Goal: Task Accomplishment & Management: Manage account settings

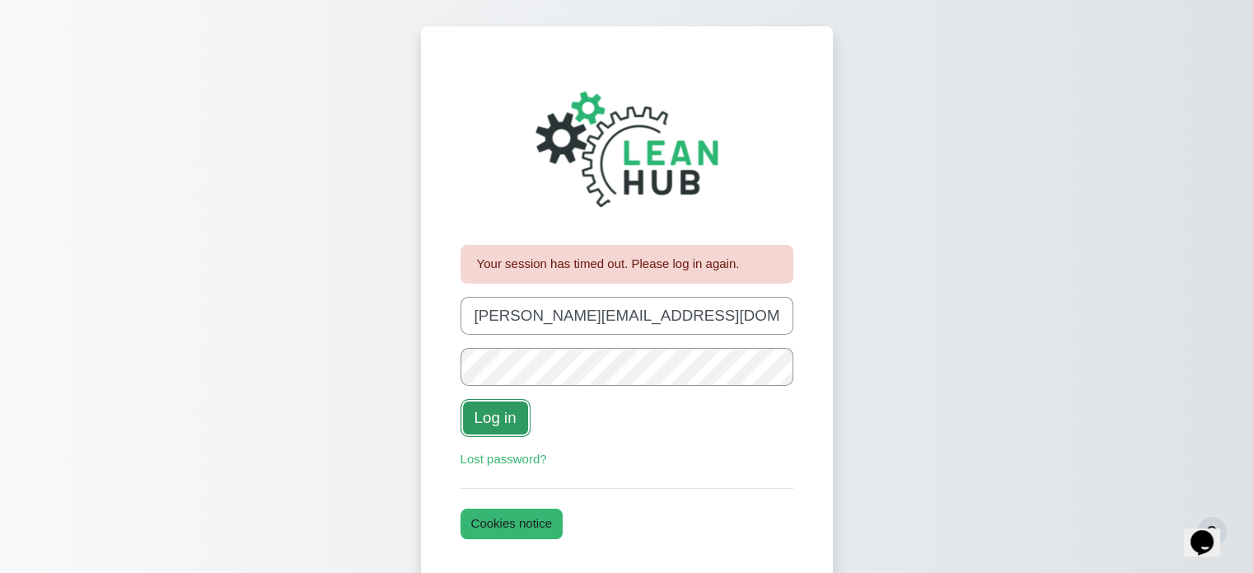
click at [521, 410] on button "Log in" at bounding box center [496, 418] width 70 height 38
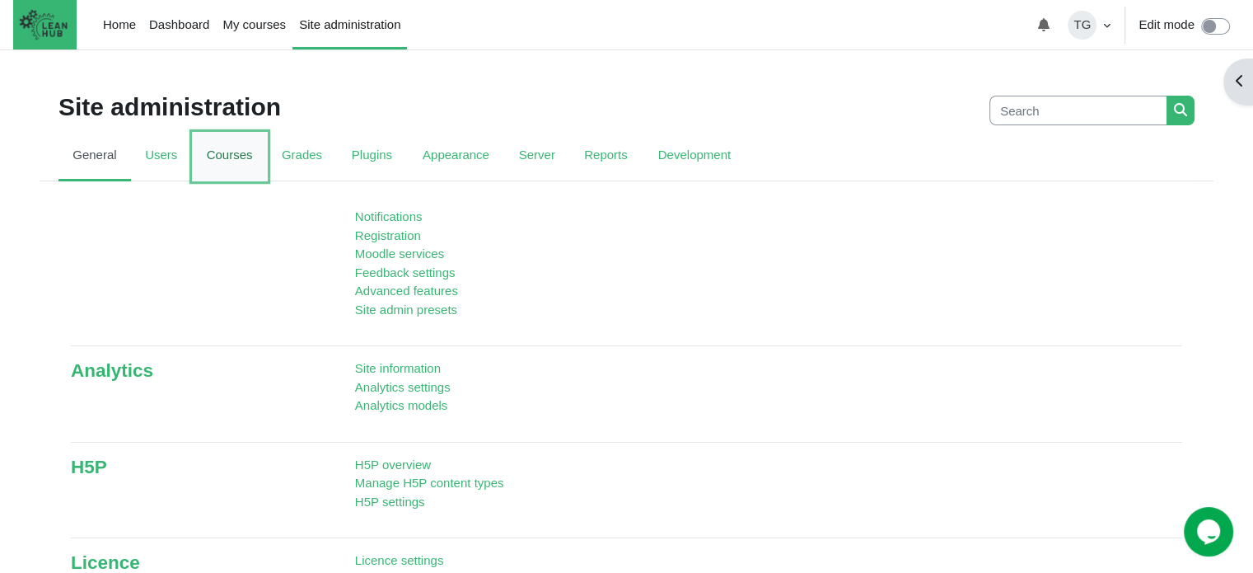
click at [201, 161] on link "Courses" at bounding box center [230, 156] width 76 height 49
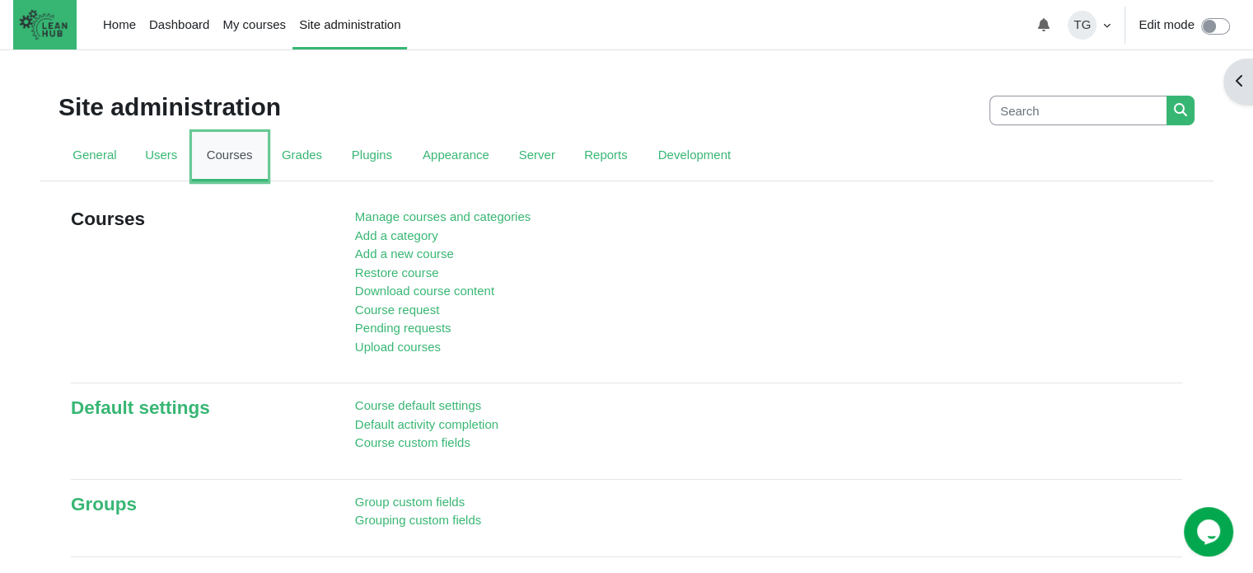
click at [217, 161] on link "Courses" at bounding box center [230, 156] width 76 height 49
click at [117, 28] on link "Home" at bounding box center [119, 24] width 46 height 49
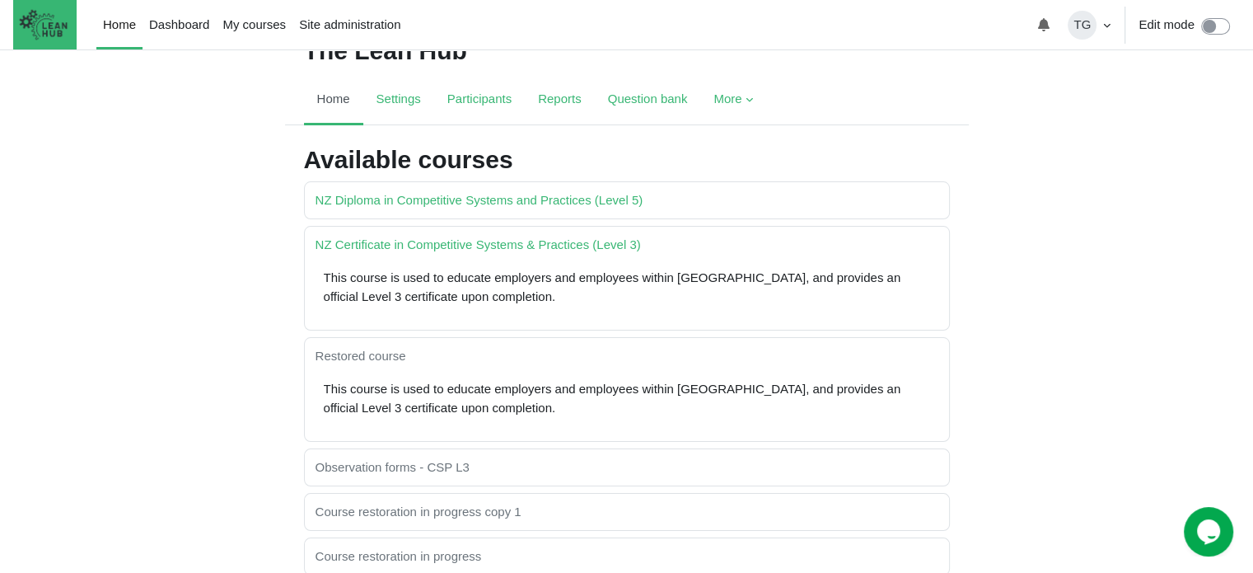
scroll to position [54, 0]
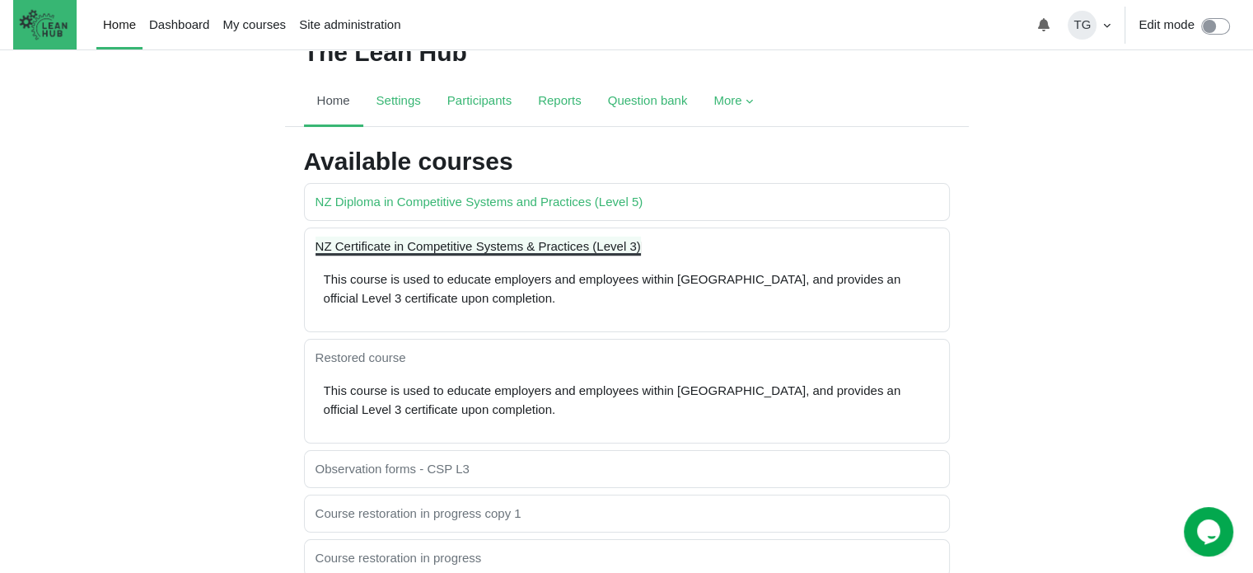
click at [443, 239] on link "NZ Certificate in Competitive Systems & Practices (Level 3)" at bounding box center [478, 246] width 325 height 14
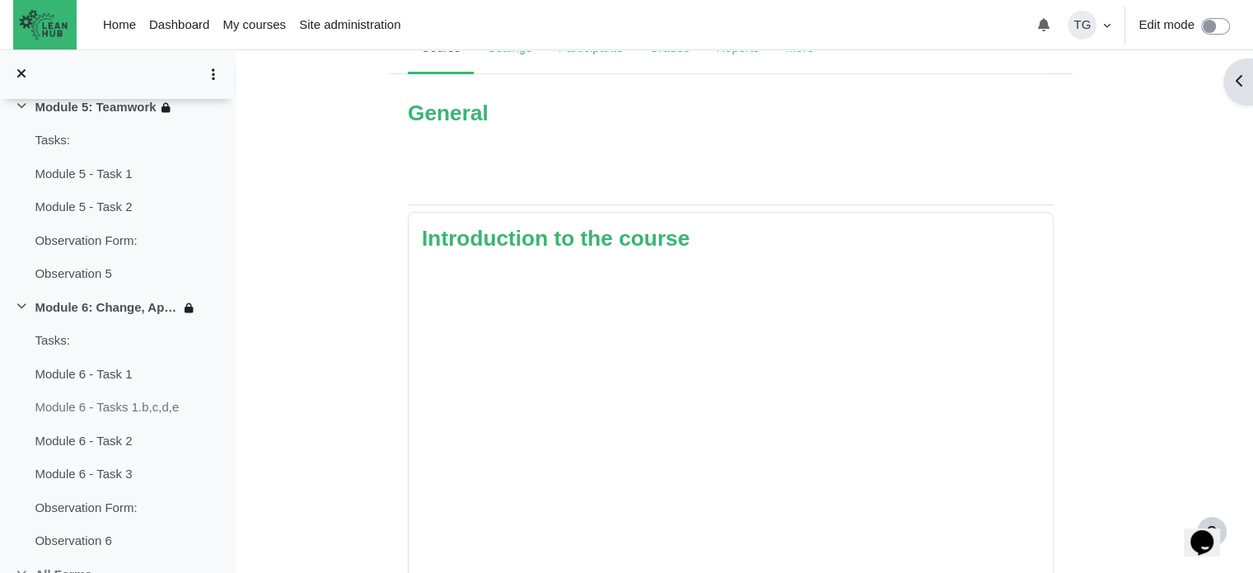
scroll to position [1255, 0]
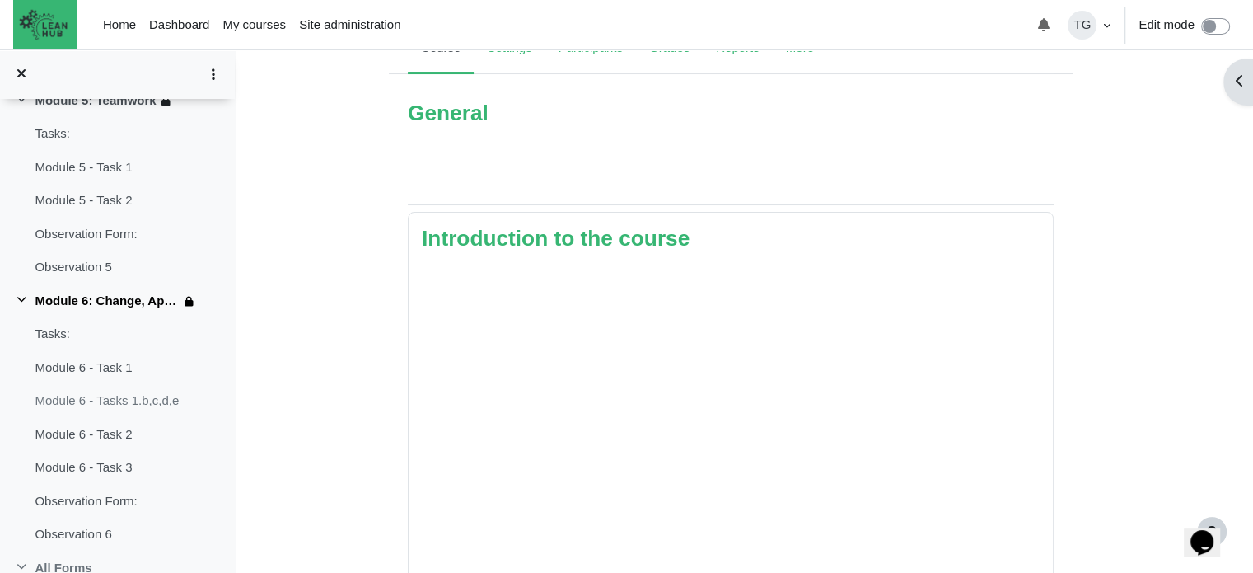
click at [112, 292] on link "Module 6: Change, Apply, Improve and Sustain" at bounding box center [107, 301] width 144 height 19
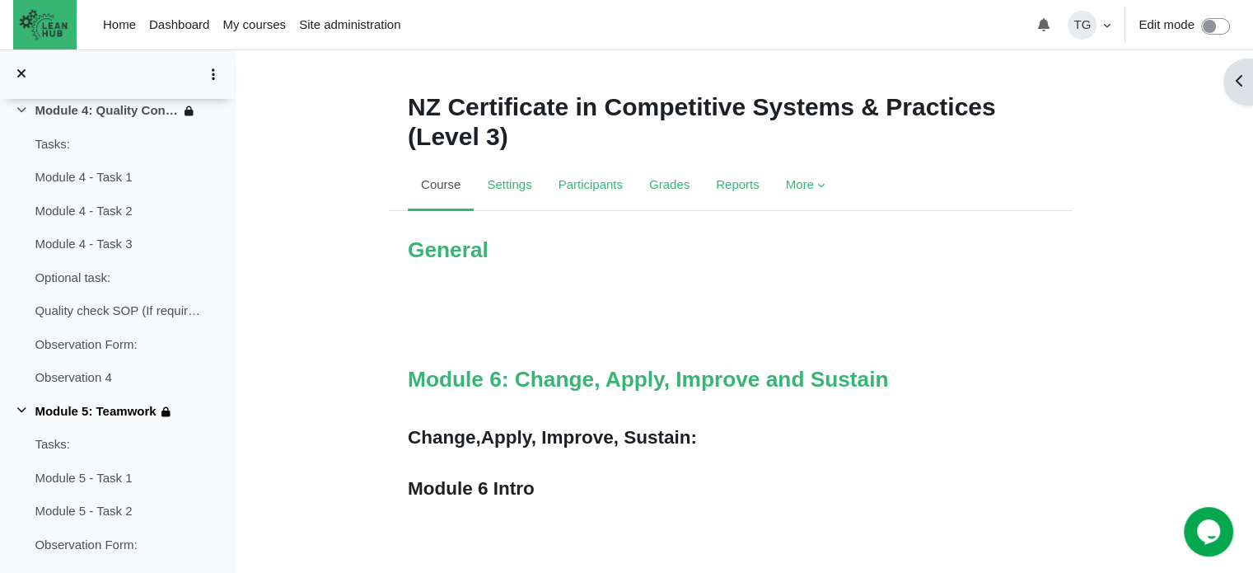
click at [145, 402] on link "Module 5: Teamwork" at bounding box center [95, 411] width 121 height 19
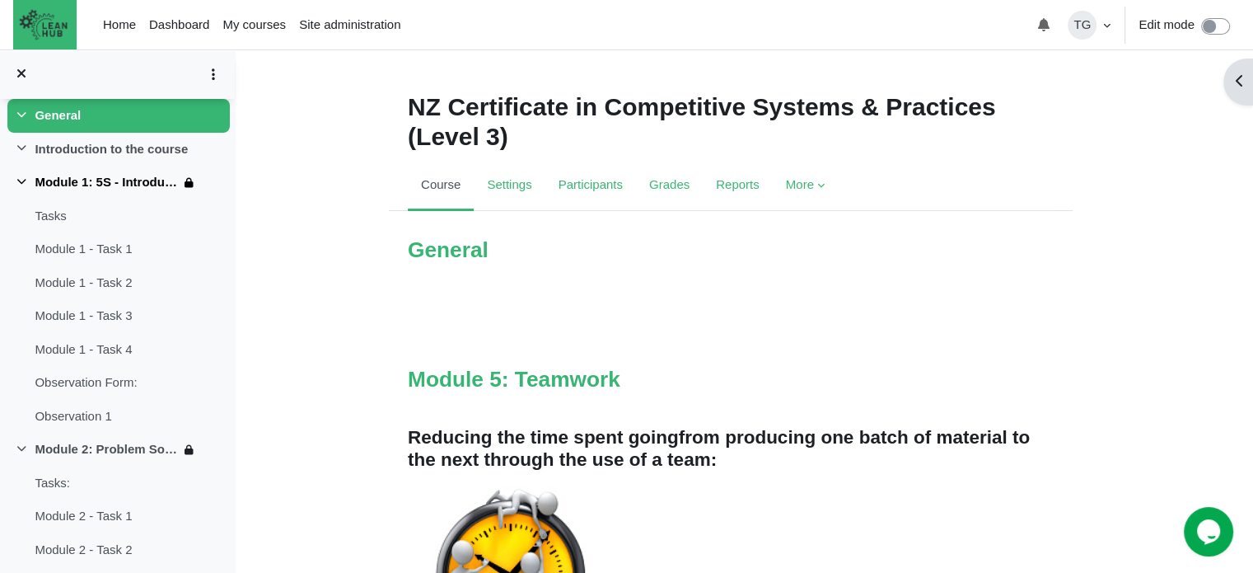
click at [135, 180] on link "Module 1: 5S - Introduction to LEAN" at bounding box center [107, 182] width 144 height 19
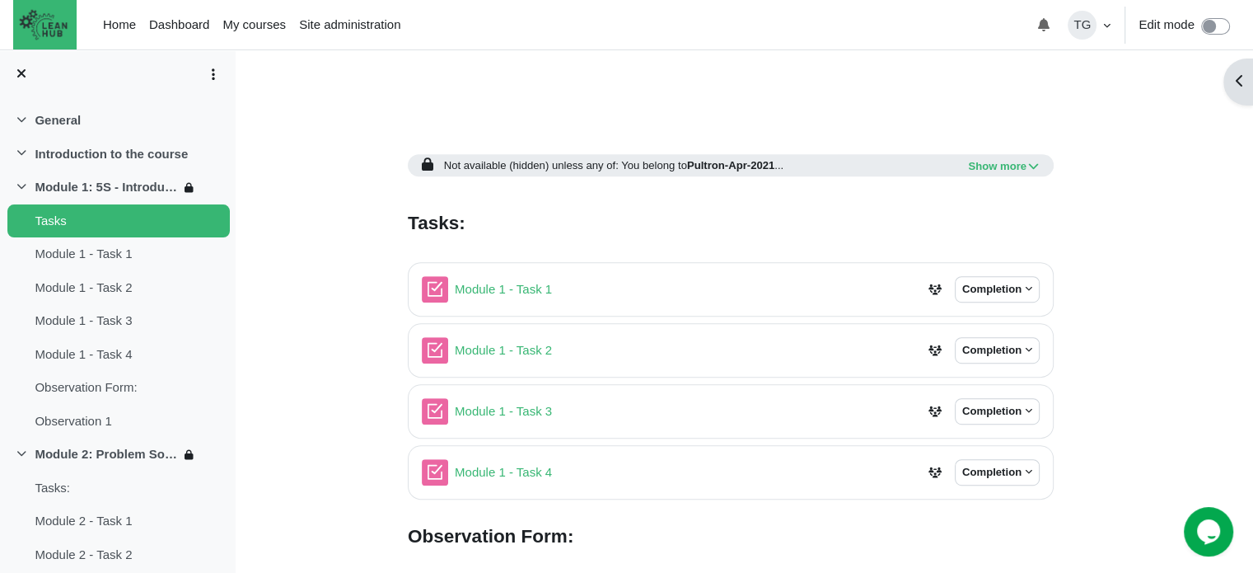
scroll to position [926, 0]
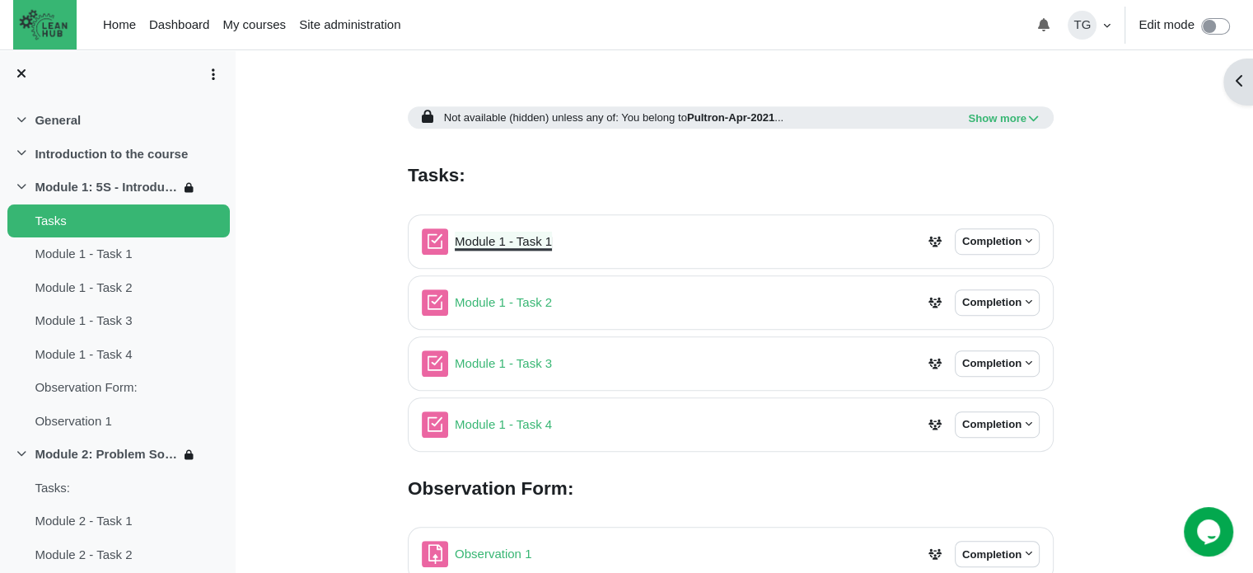
click at [537, 240] on link "Module 1 - Task 1 Quiz" at bounding box center [503, 241] width 97 height 14
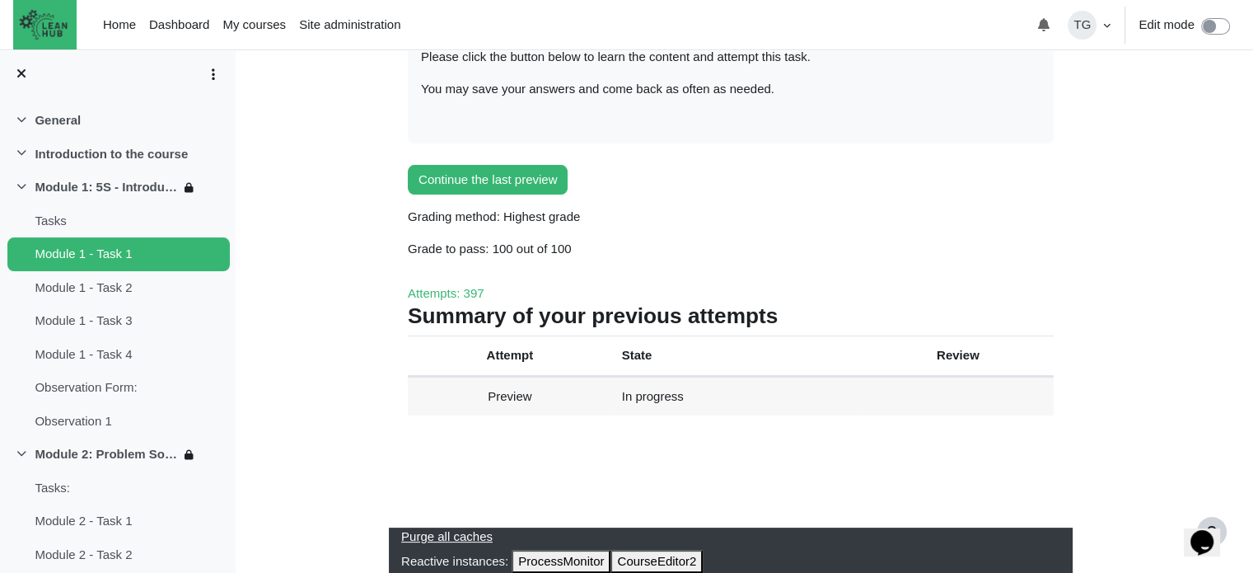
scroll to position [292, 0]
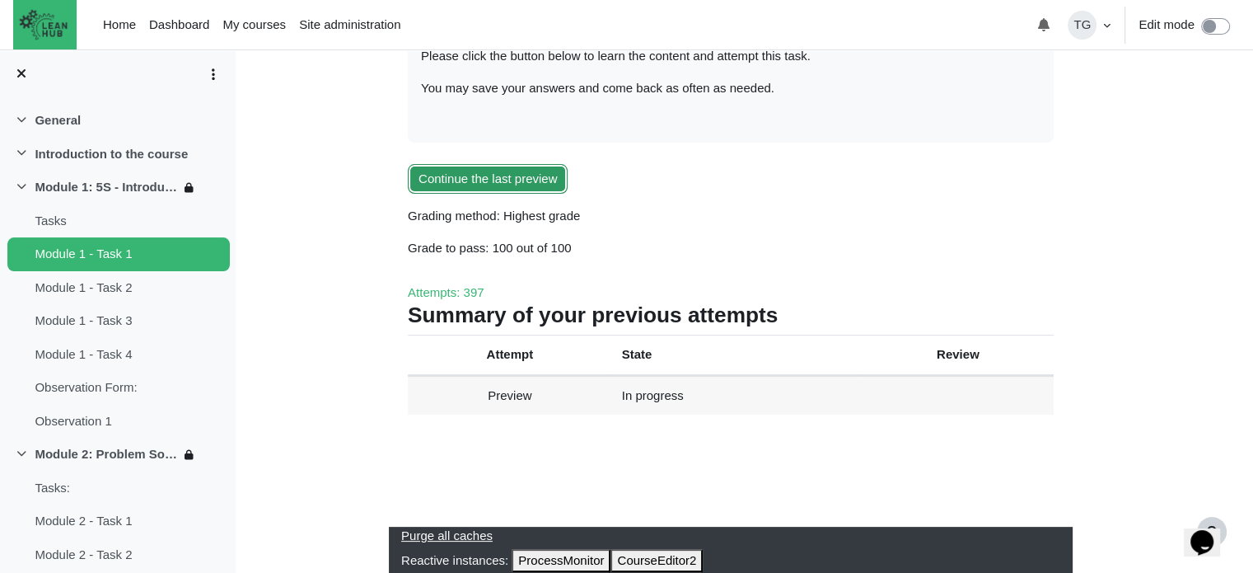
click at [473, 178] on button "Continue the last preview" at bounding box center [488, 179] width 160 height 30
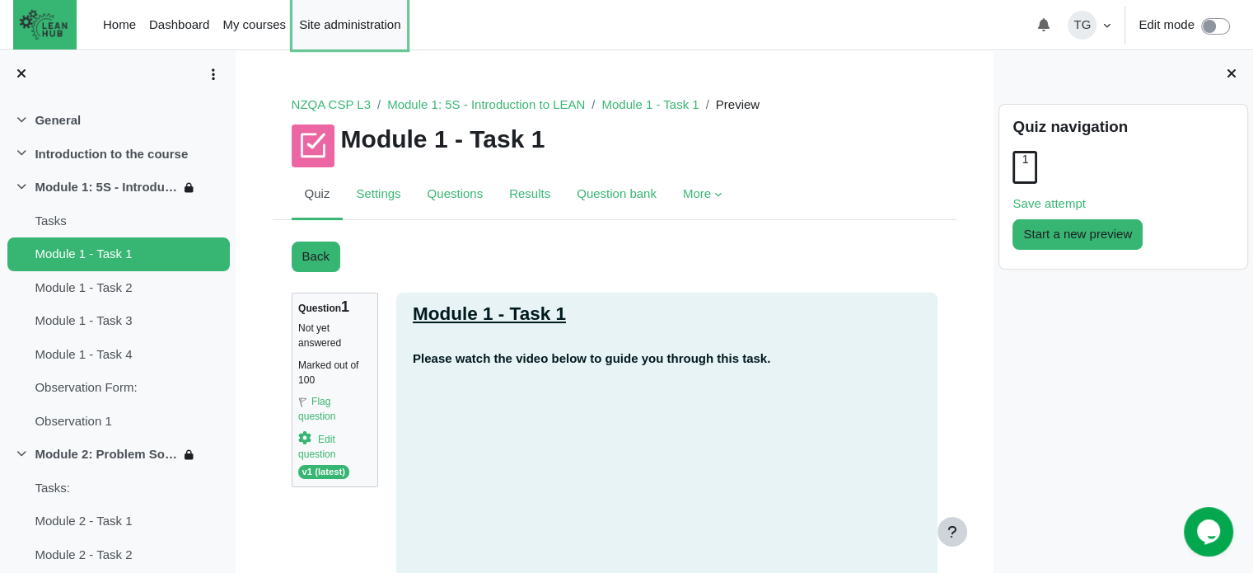
click at [330, 29] on link "Site administration" at bounding box center [350, 24] width 115 height 49
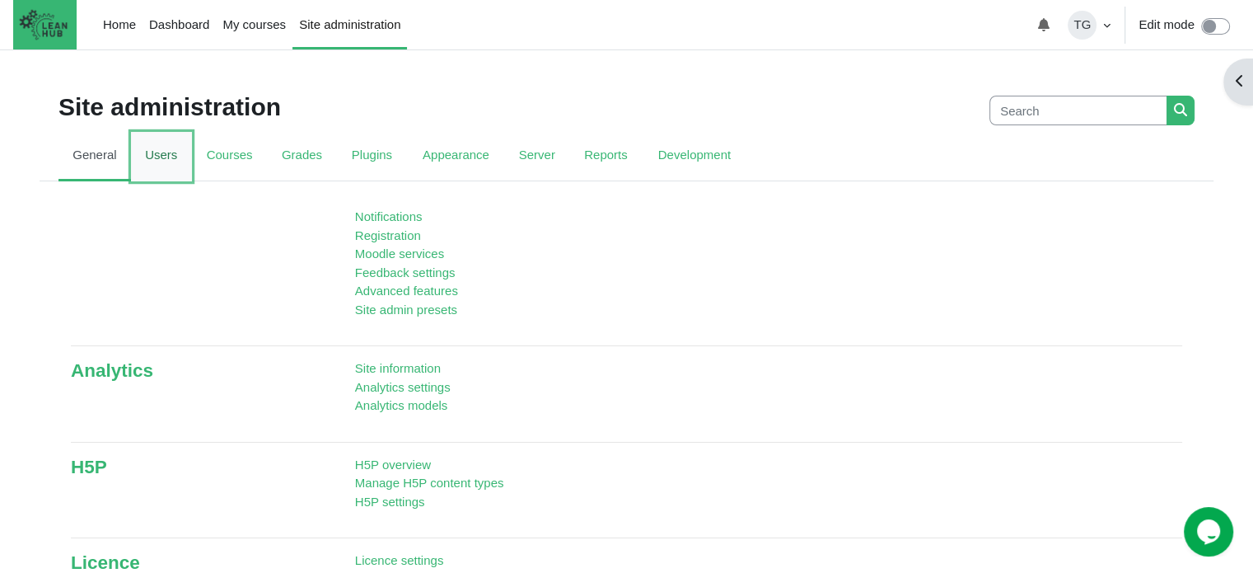
click at [162, 161] on link "Users" at bounding box center [161, 156] width 61 height 49
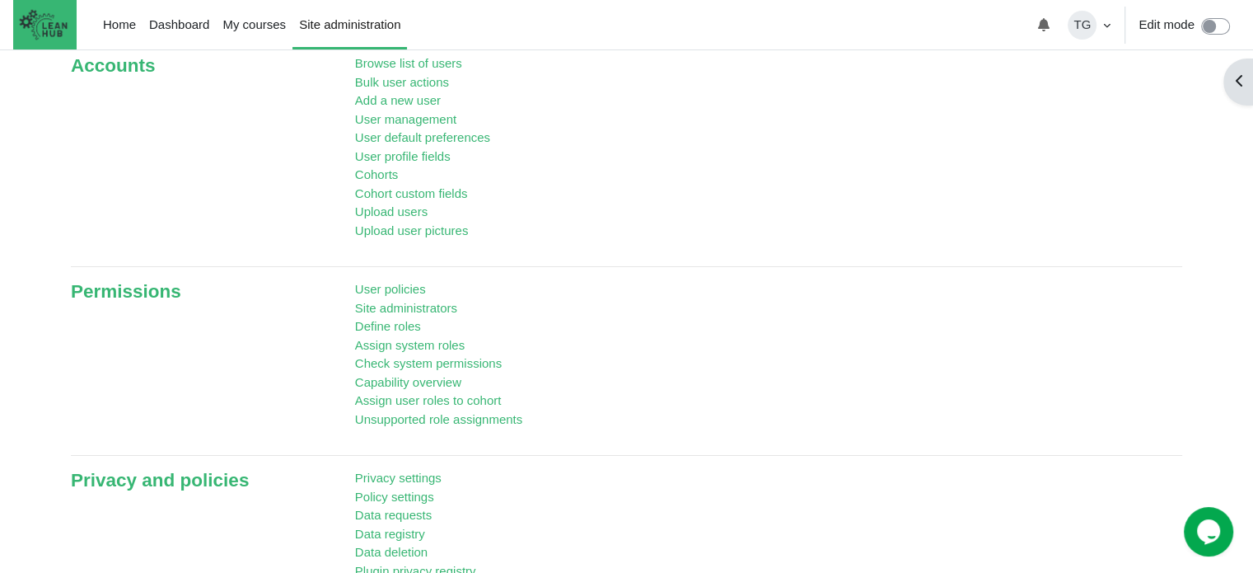
scroll to position [210, 0]
drag, startPoint x: 466, startPoint y: 395, endPoint x: 162, endPoint y: 300, distance: 319.3
click at [162, 300] on link "Permissions" at bounding box center [126, 290] width 110 height 21
click at [151, 294] on link "Permissions" at bounding box center [126, 290] width 110 height 21
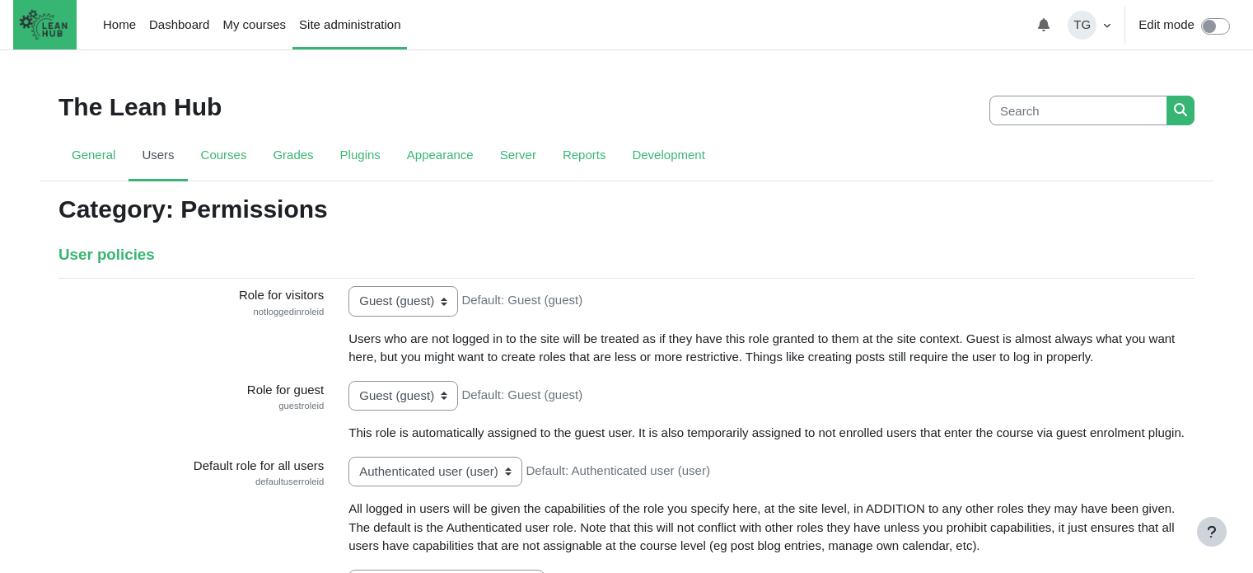
select select "Content"
click at [90, 154] on link "General" at bounding box center [94, 156] width 70 height 49
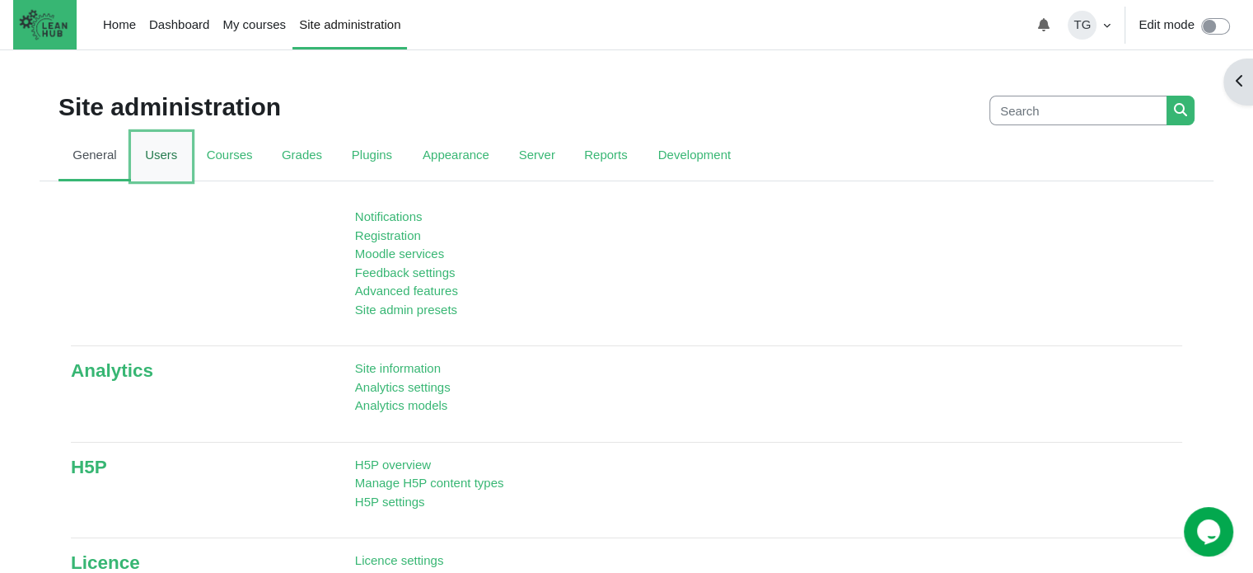
click at [152, 149] on link "Users" at bounding box center [161, 156] width 61 height 49
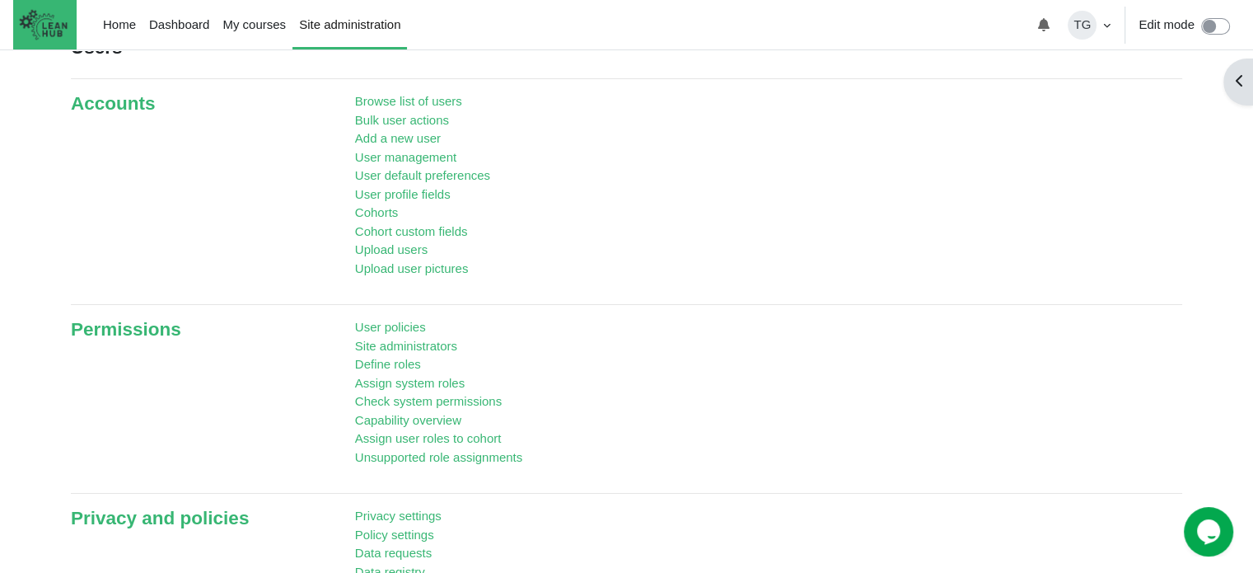
scroll to position [171, 0]
click at [400, 349] on link "Site administrators" at bounding box center [406, 346] width 102 height 14
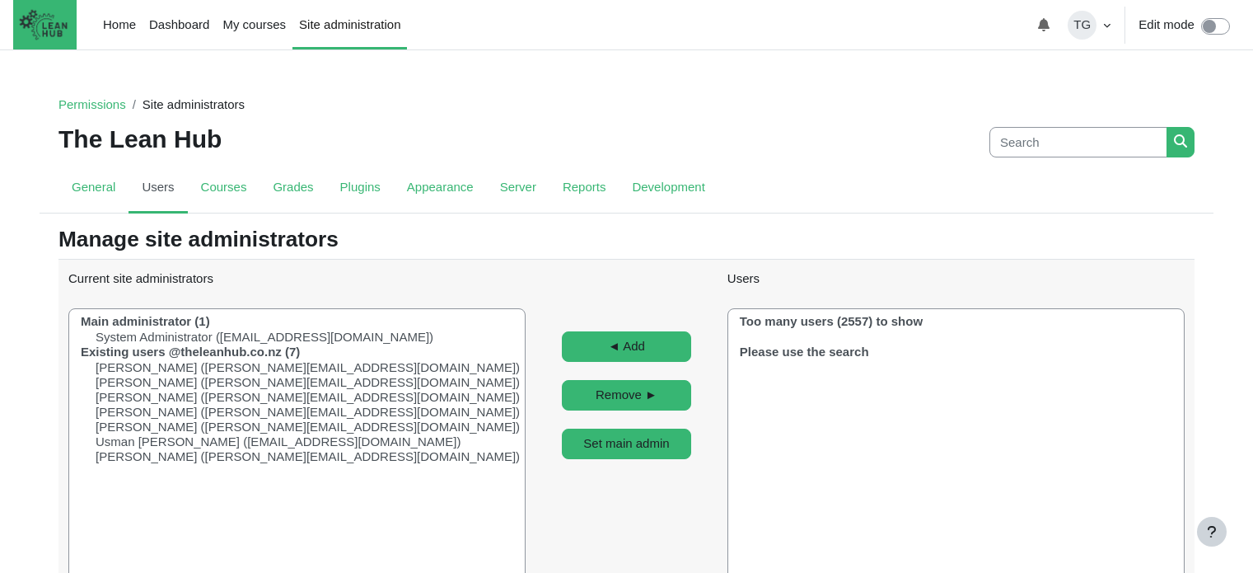
select select "Content"
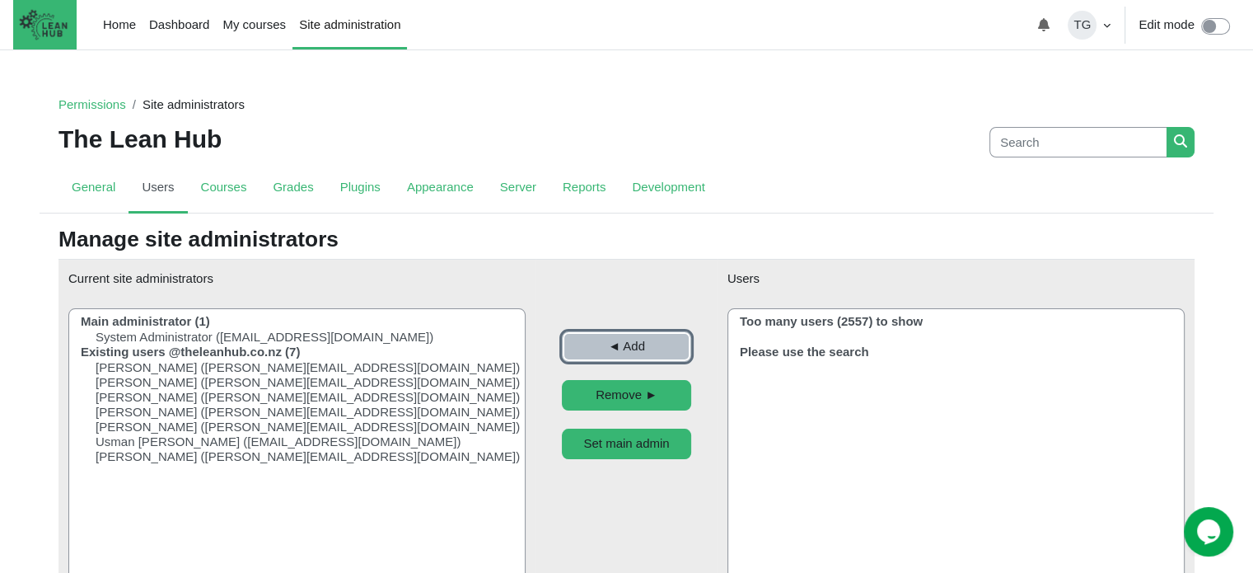
click at [637, 348] on input "◄ Add" at bounding box center [626, 346] width 129 height 30
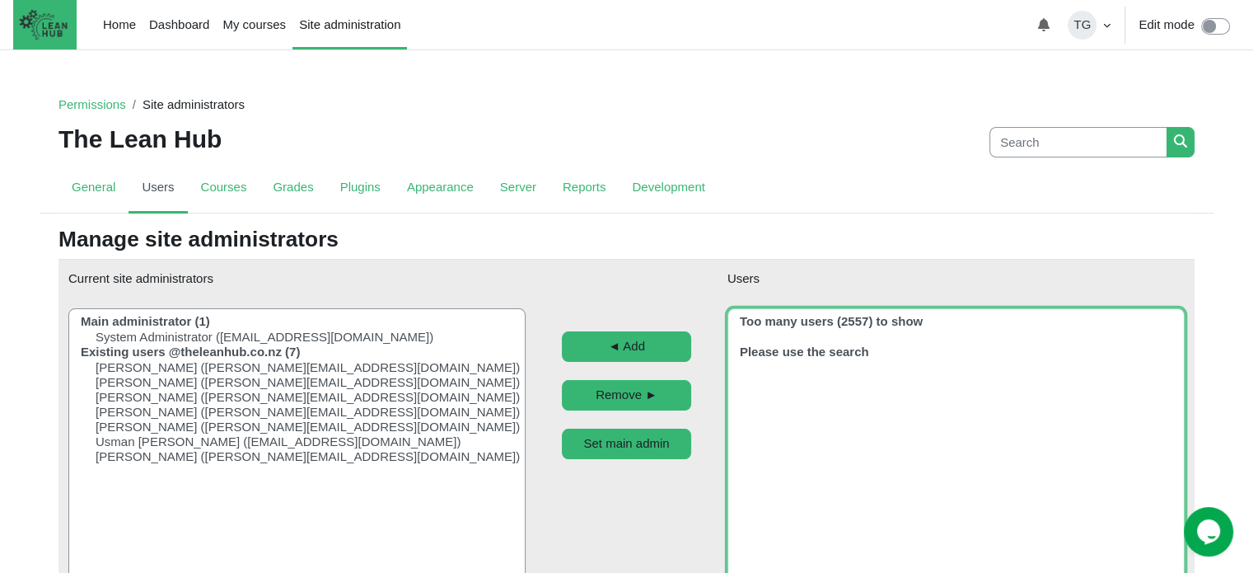
scroll to position [91, 0]
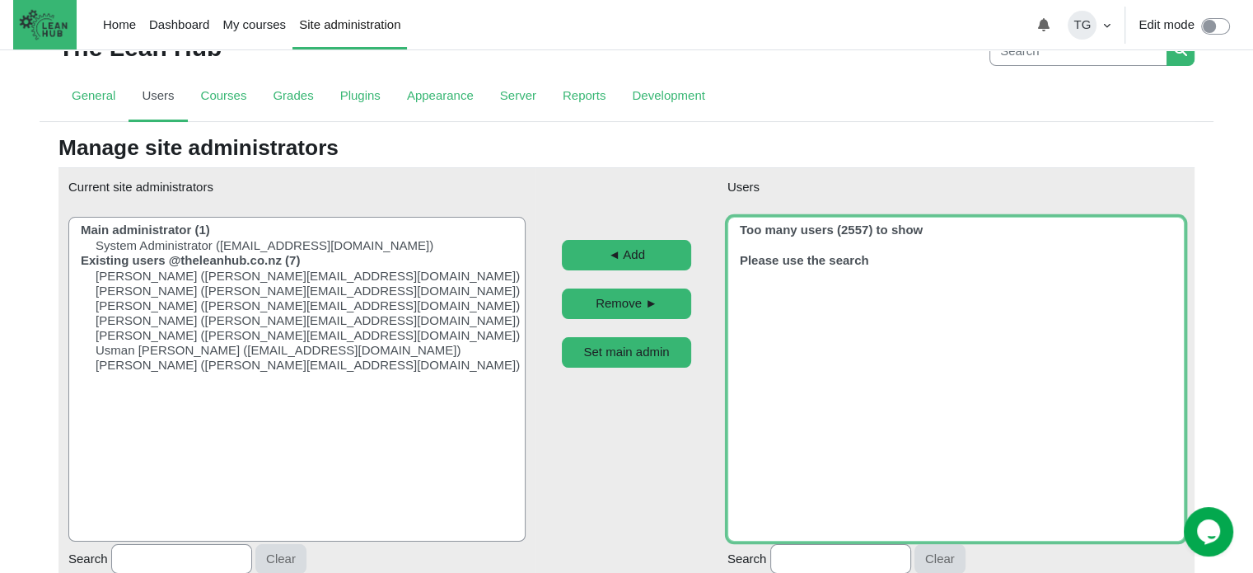
click at [774, 378] on select "Users" at bounding box center [956, 379] width 457 height 325
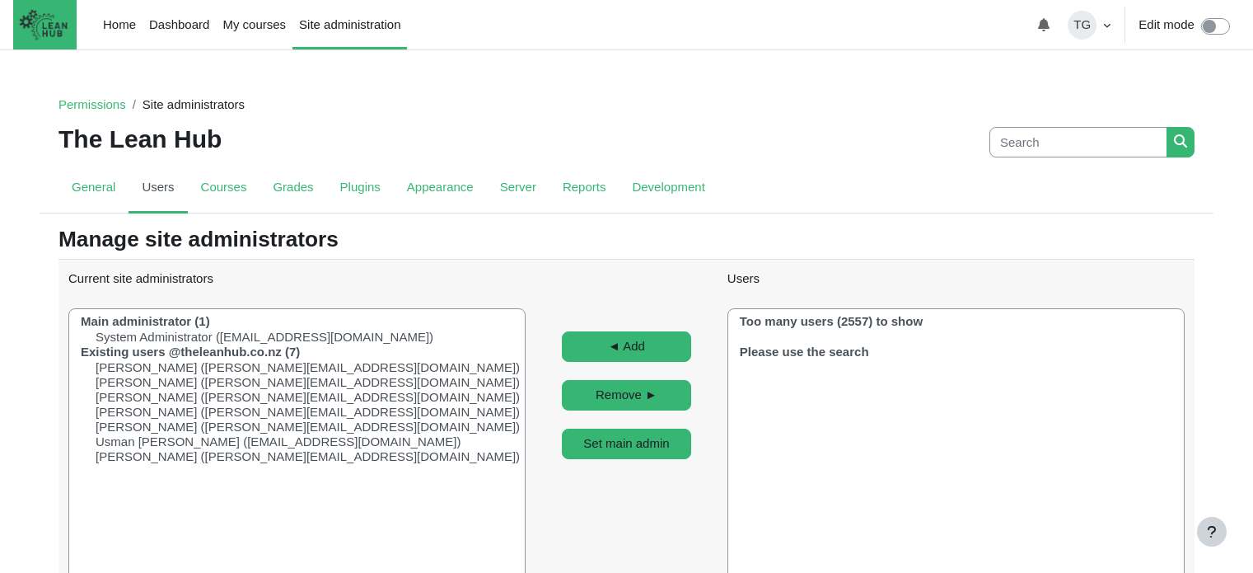
select select "Content"
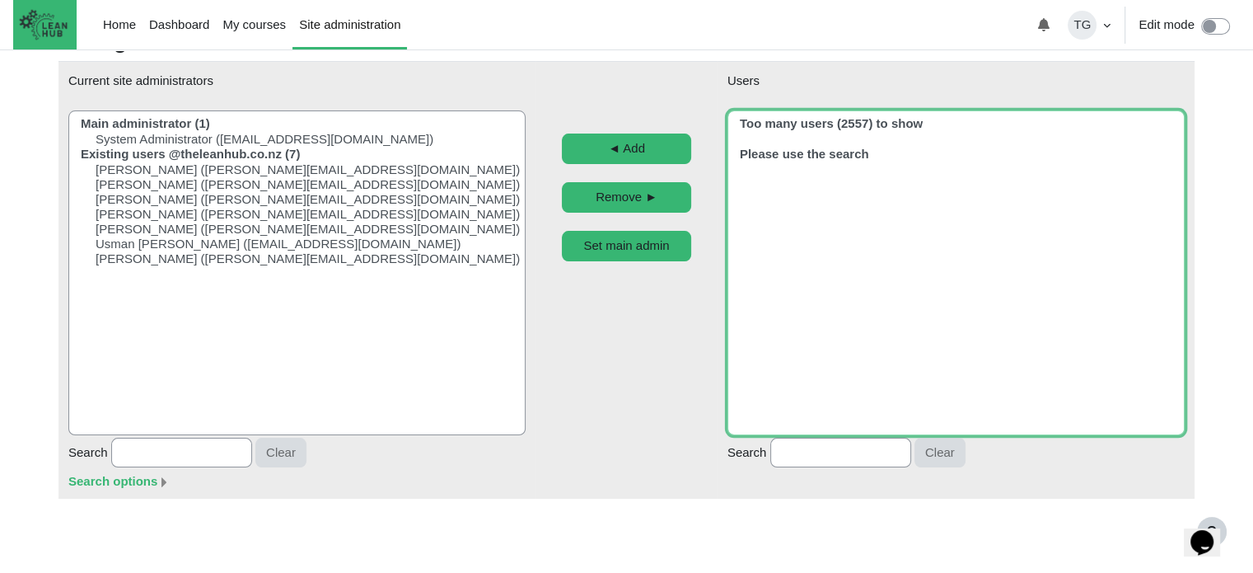
scroll to position [204, 0]
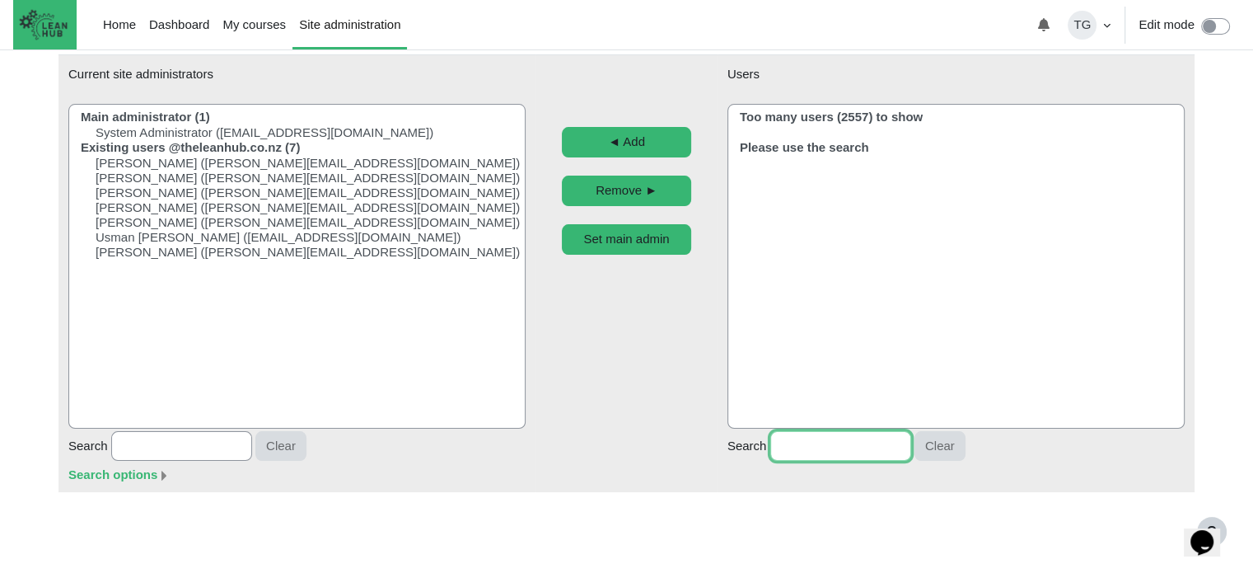
click at [811, 461] on input "Search" at bounding box center [840, 446] width 141 height 30
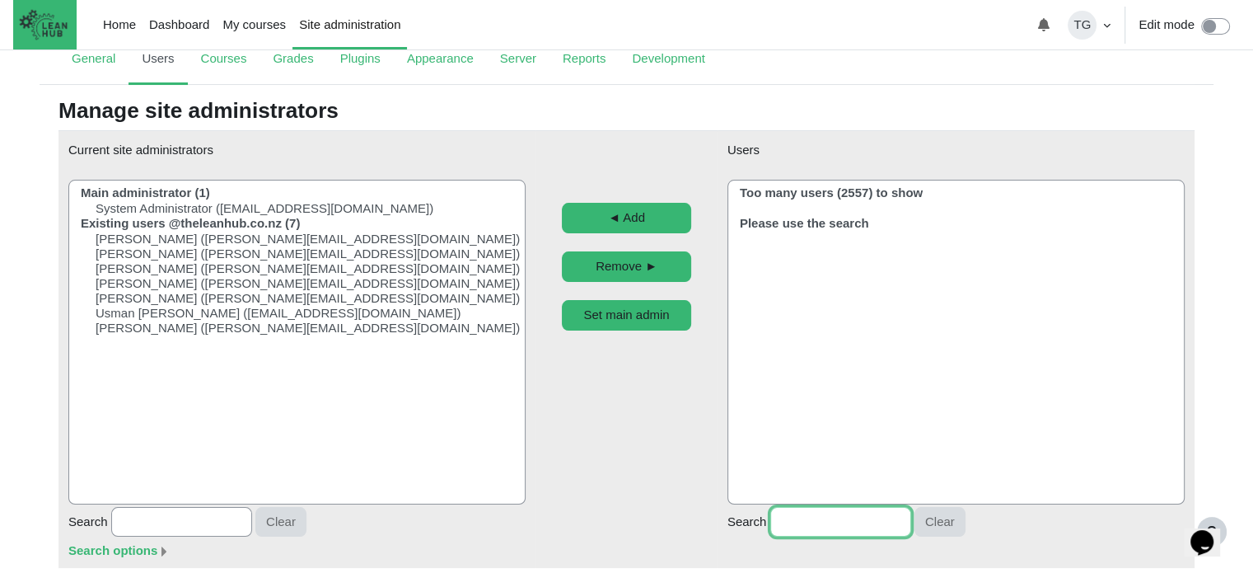
scroll to position [128, 0]
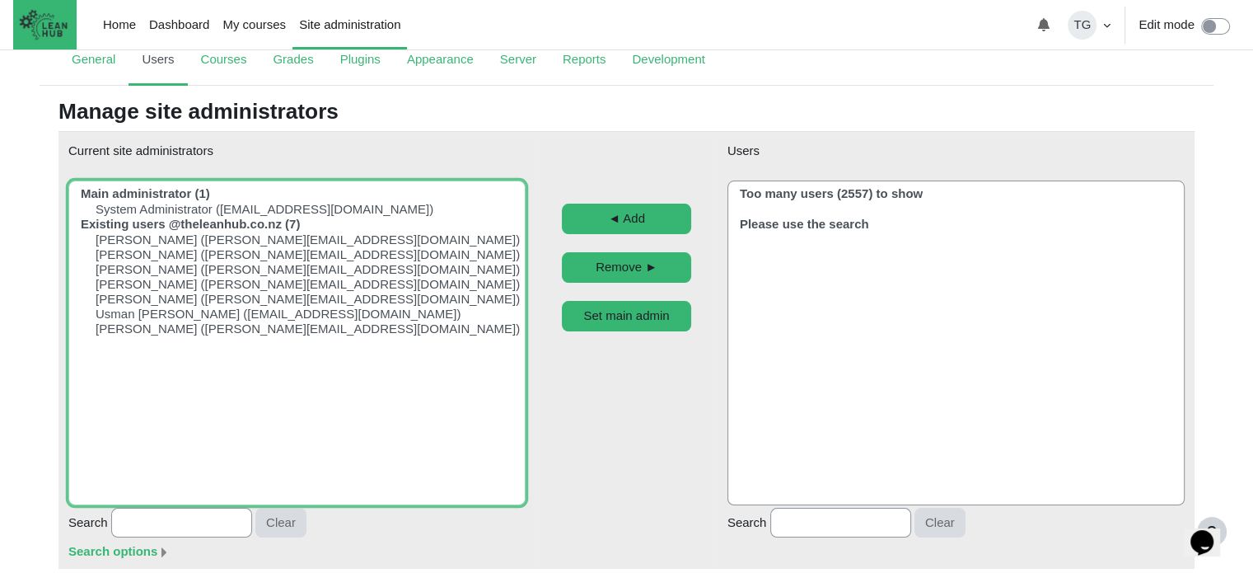
drag, startPoint x: 350, startPoint y: 352, endPoint x: 170, endPoint y: 342, distance: 180.7
click at [170, 336] on optgroup "Rachael Donato (rachael@theleanhub.co.nz) Hester Doyer (hester@theleanhub.co.nz…" at bounding box center [302, 276] width 446 height 119
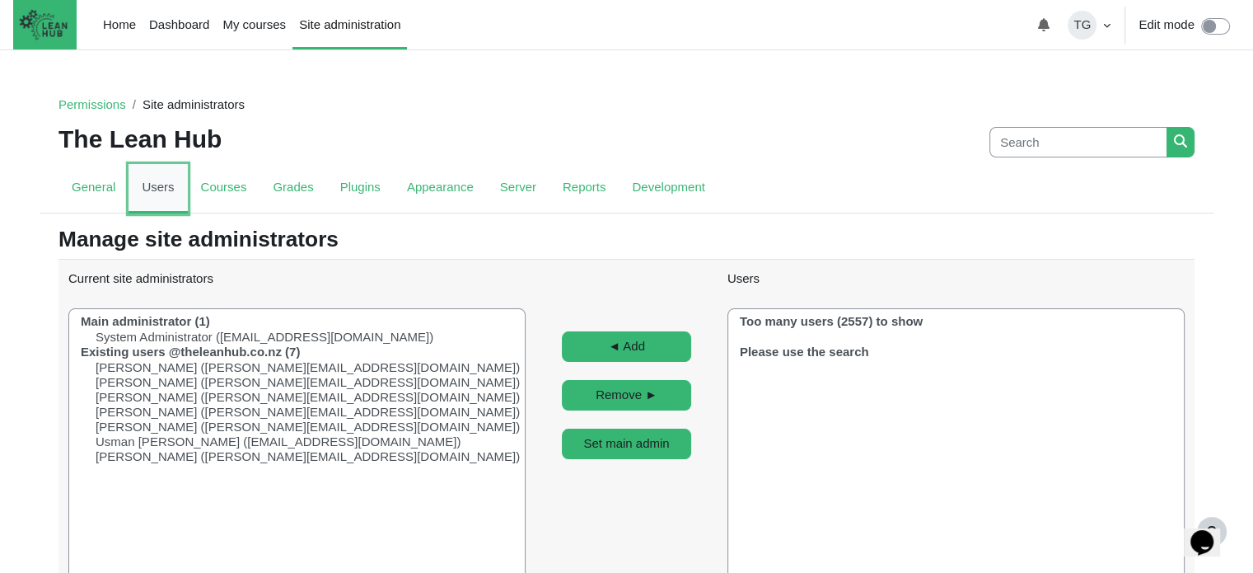
click at [163, 187] on link "Users" at bounding box center [158, 188] width 59 height 49
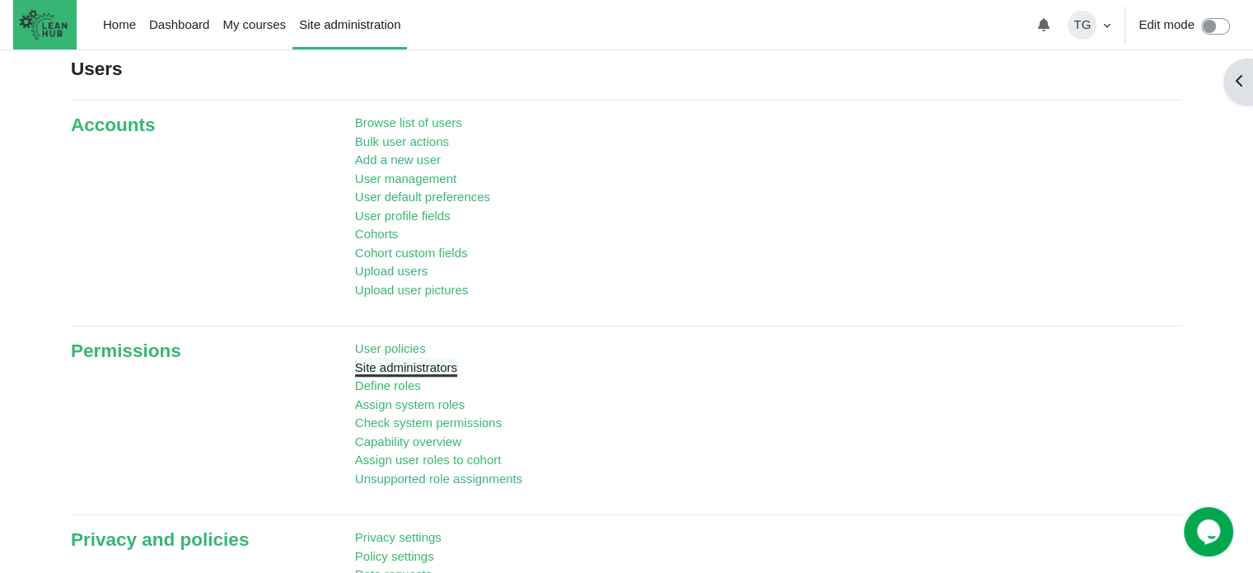
click at [425, 368] on link "Site administrators" at bounding box center [406, 367] width 102 height 14
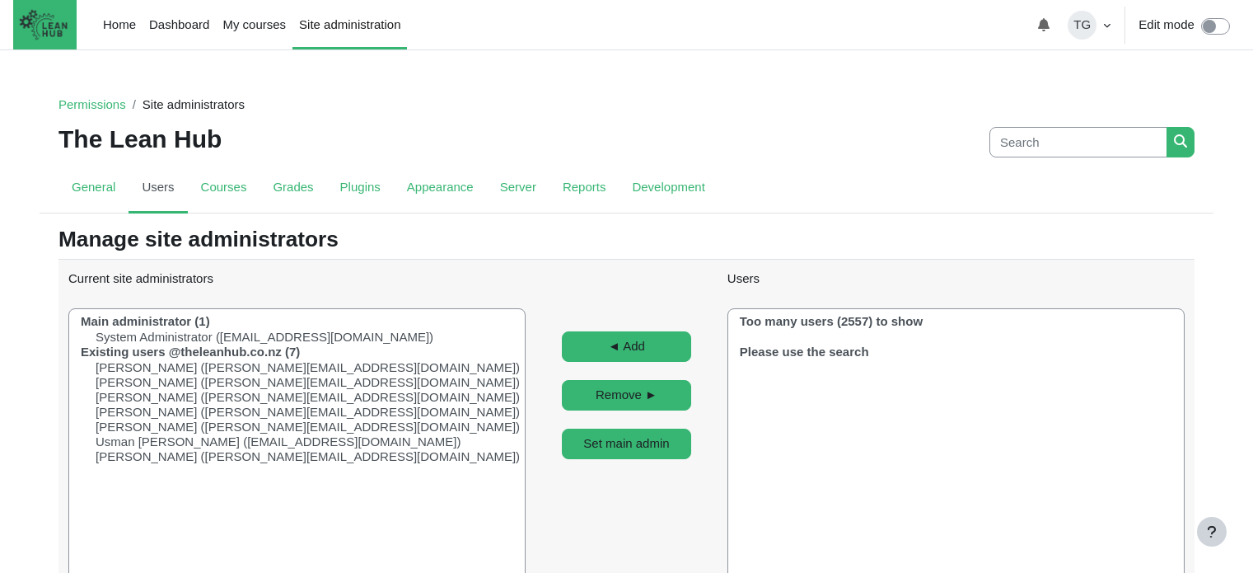
select select "Content"
click at [87, 197] on link "General" at bounding box center [94, 188] width 70 height 49
